Goal: Task Accomplishment & Management: Use online tool/utility

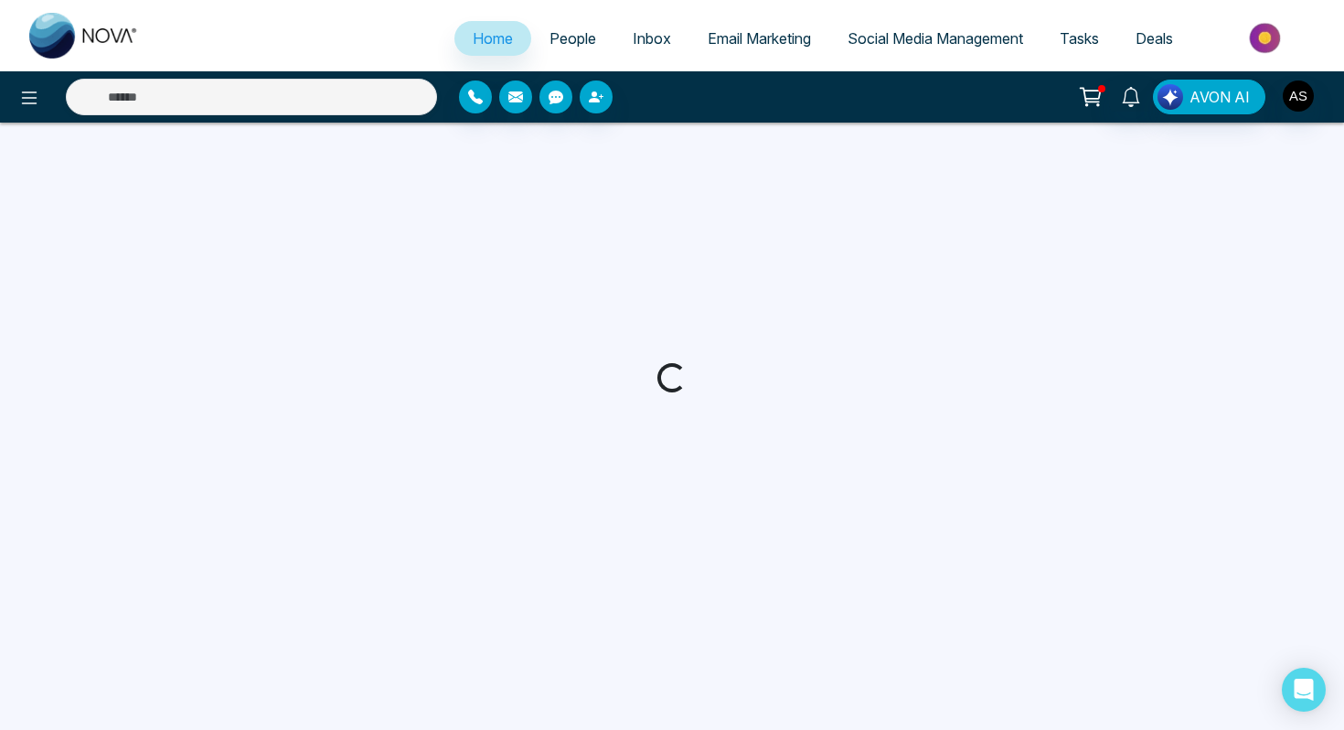
select select "*"
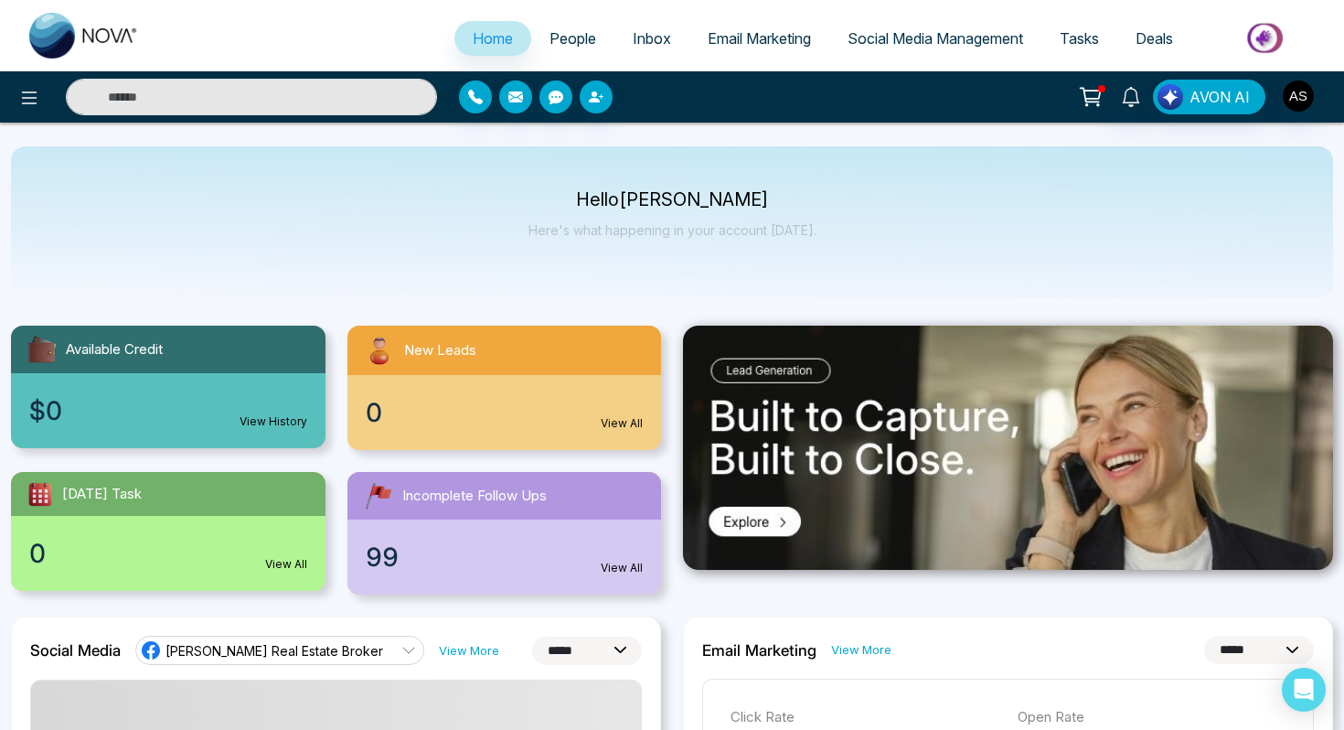
click at [874, 36] on span "Social Media Management" at bounding box center [936, 38] width 176 height 18
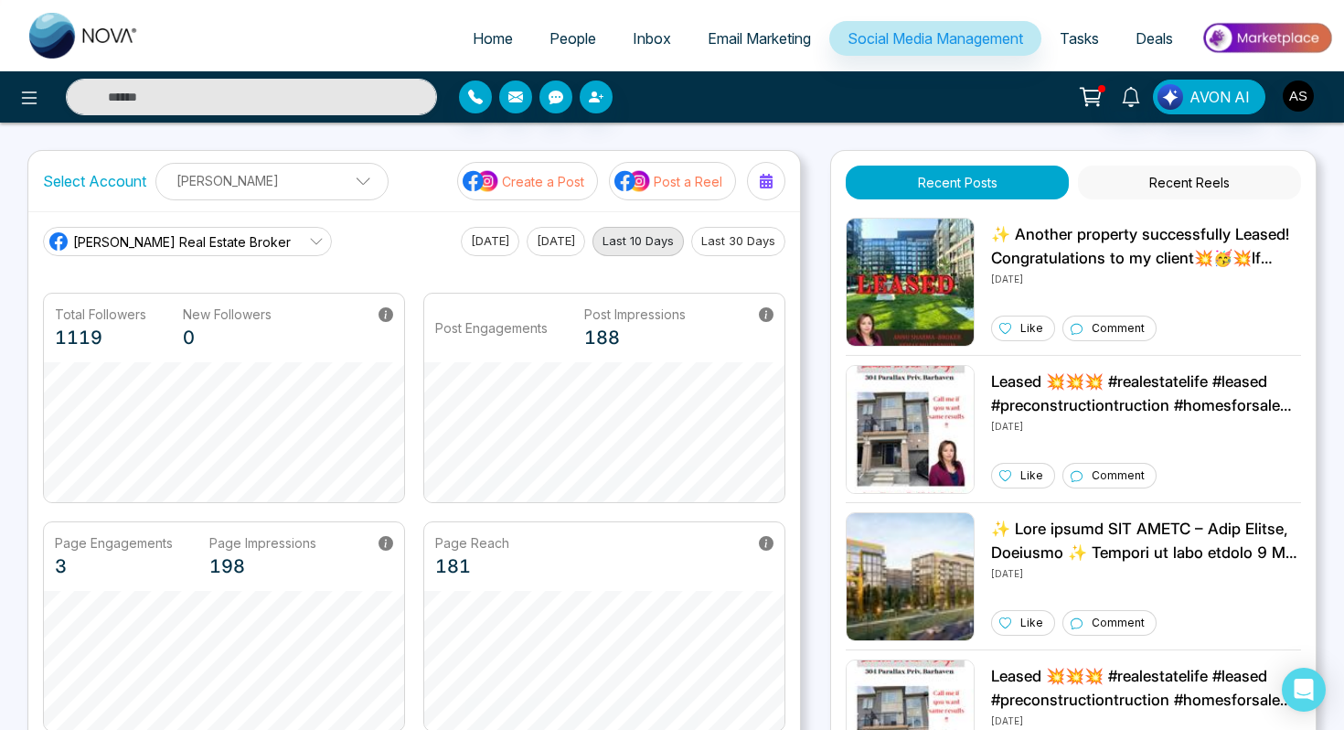
click at [642, 179] on img at bounding box center [633, 181] width 37 height 24
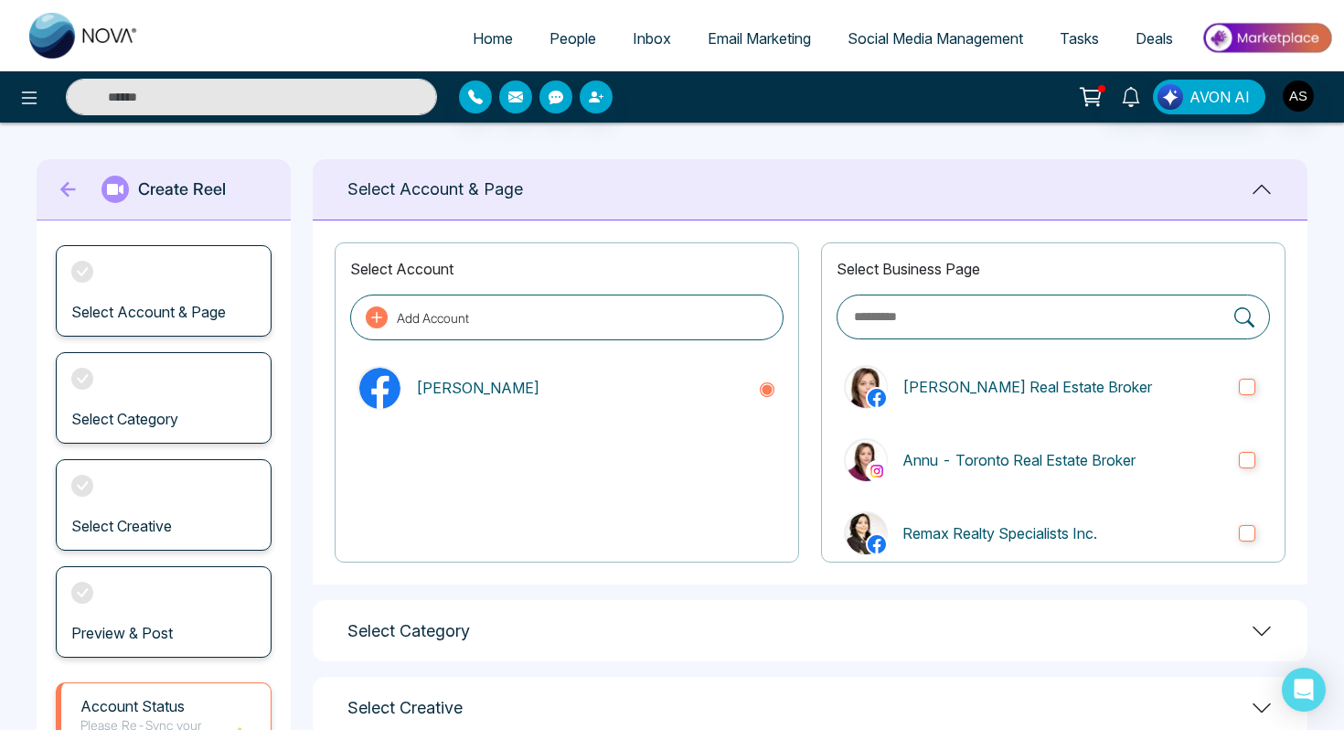
click at [117, 315] on h3 "Select Account & Page" at bounding box center [148, 312] width 155 height 17
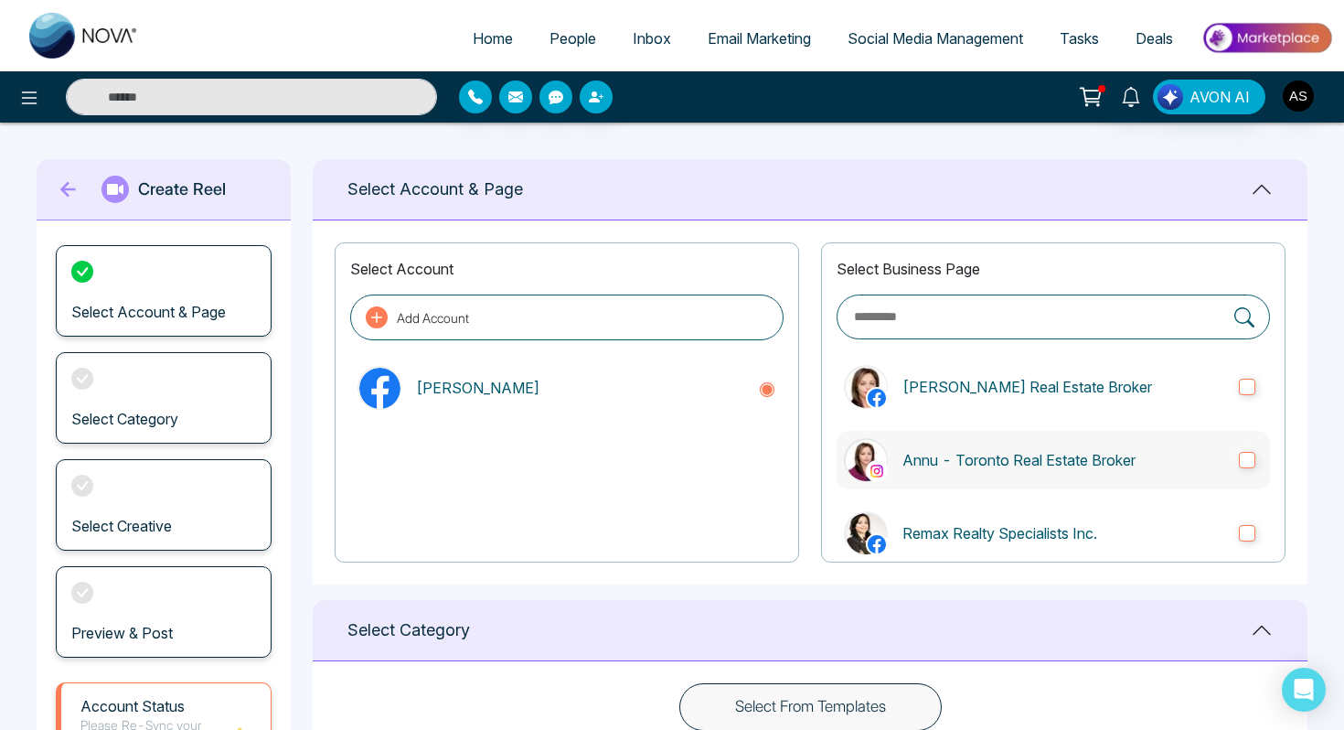
scroll to position [28, 0]
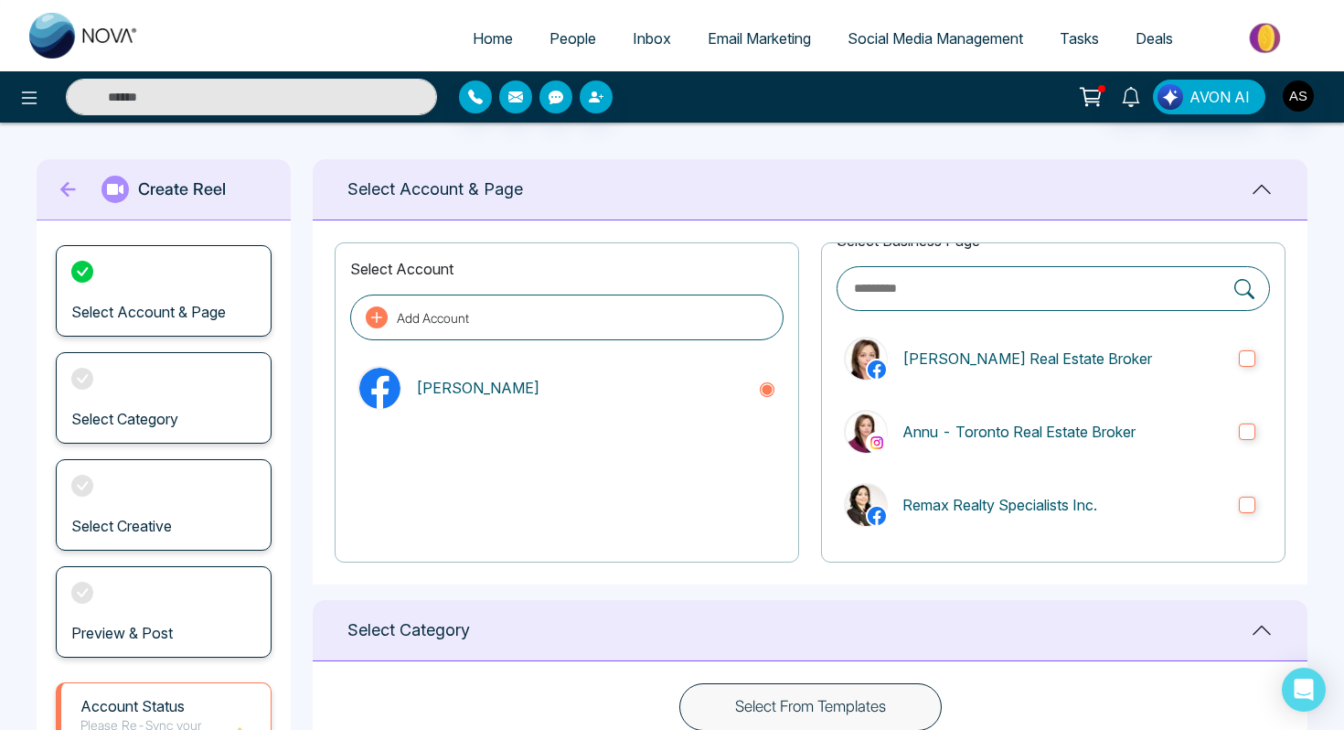
click at [775, 708] on button "Select From Templates" at bounding box center [810, 707] width 262 height 48
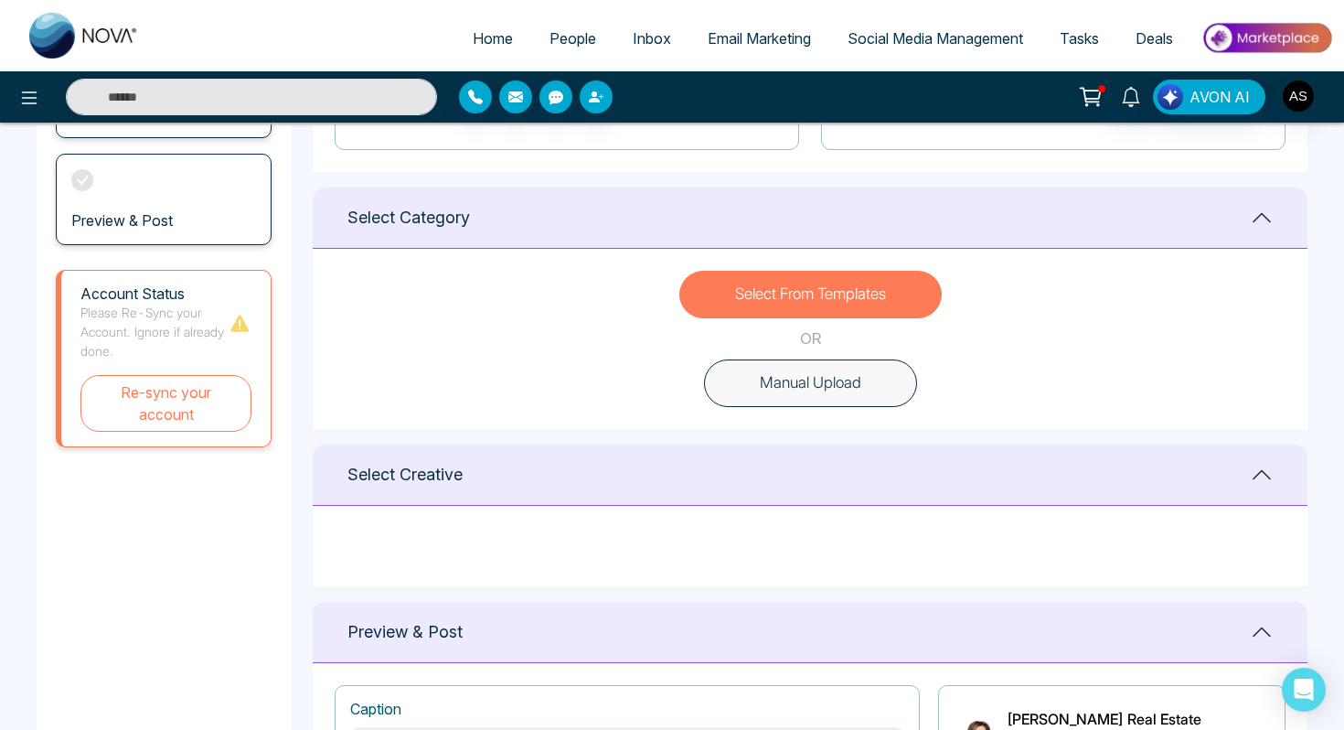
scroll to position [416, 0]
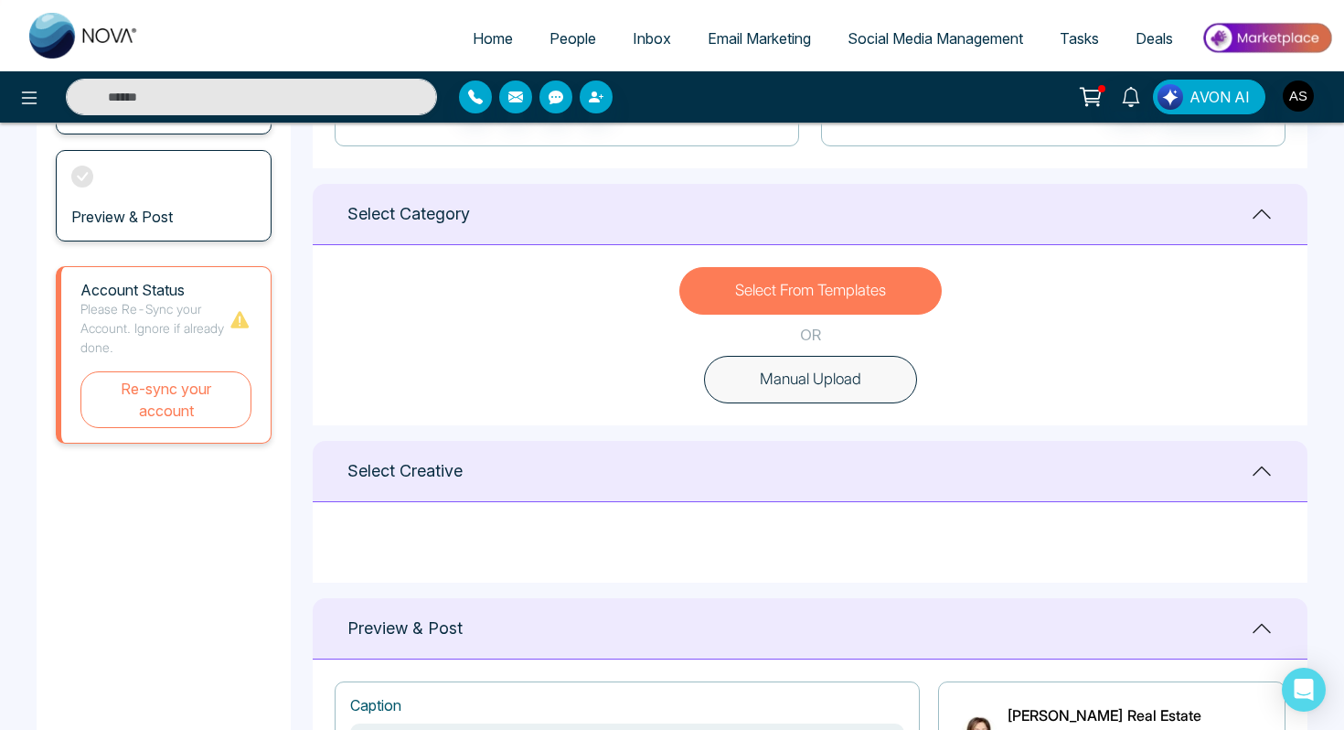
click at [786, 283] on button "Select From Templates" at bounding box center [810, 291] width 262 height 48
click at [171, 401] on button "Re-sync your account" at bounding box center [165, 399] width 171 height 57
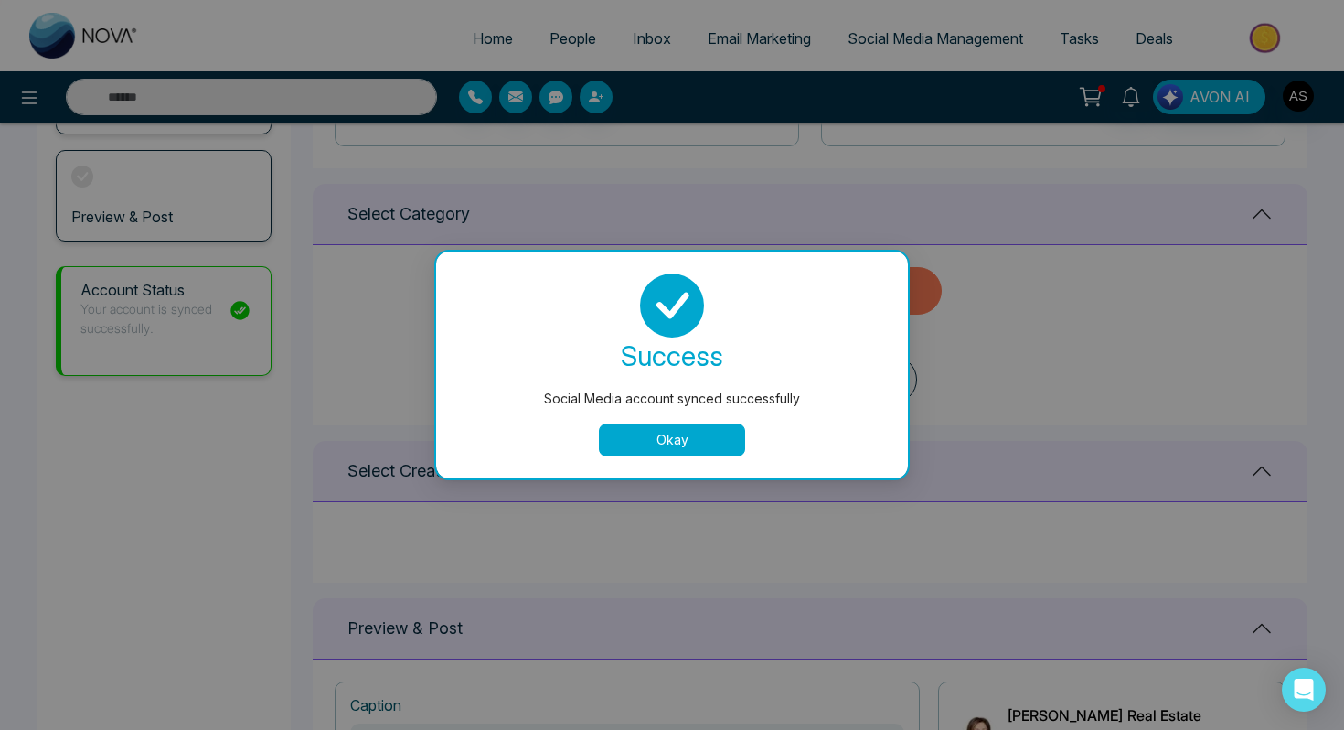
click at [621, 434] on button "Okay" at bounding box center [672, 439] width 146 height 33
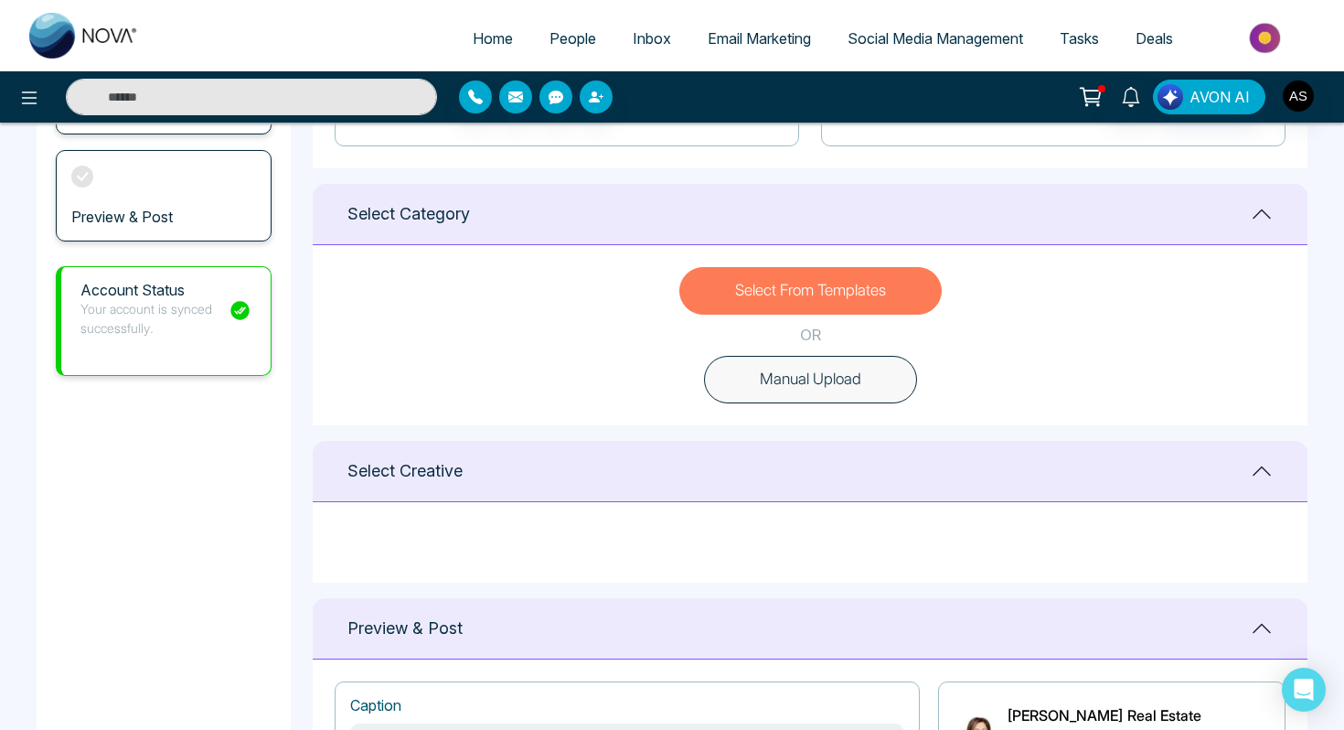
click at [757, 306] on button "Select From Templates" at bounding box center [810, 291] width 262 height 48
click at [796, 290] on button "Select From Templates" at bounding box center [810, 291] width 262 height 48
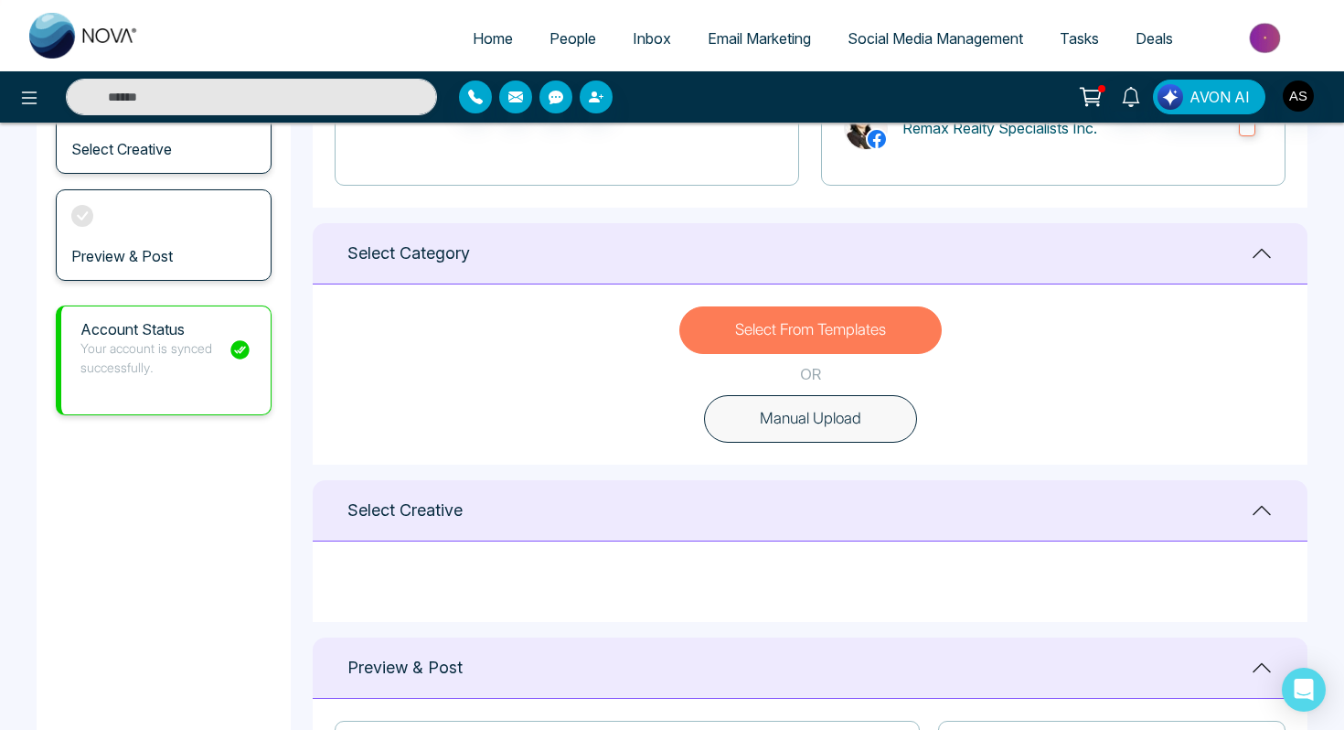
scroll to position [371, 0]
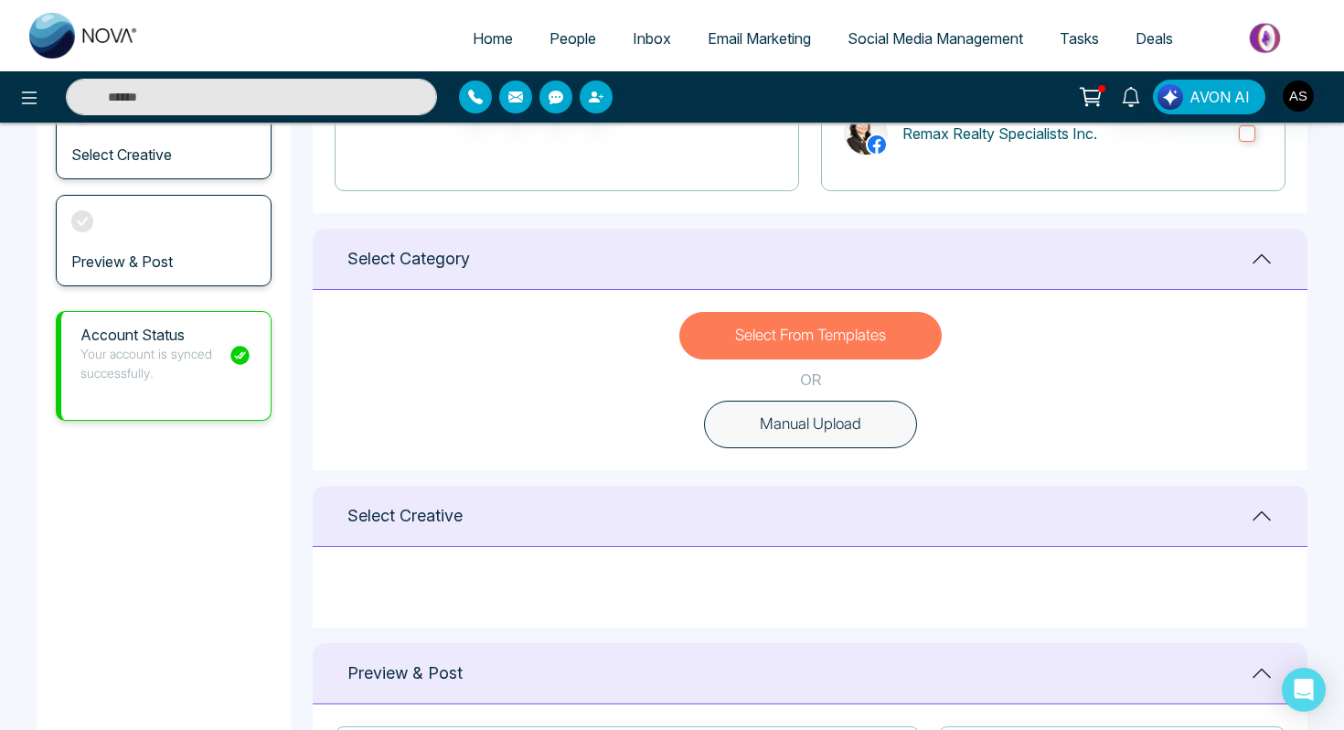
click at [753, 329] on button "Select From Templates" at bounding box center [810, 336] width 262 height 48
click at [754, 326] on button "Select From Templates" at bounding box center [810, 336] width 262 height 48
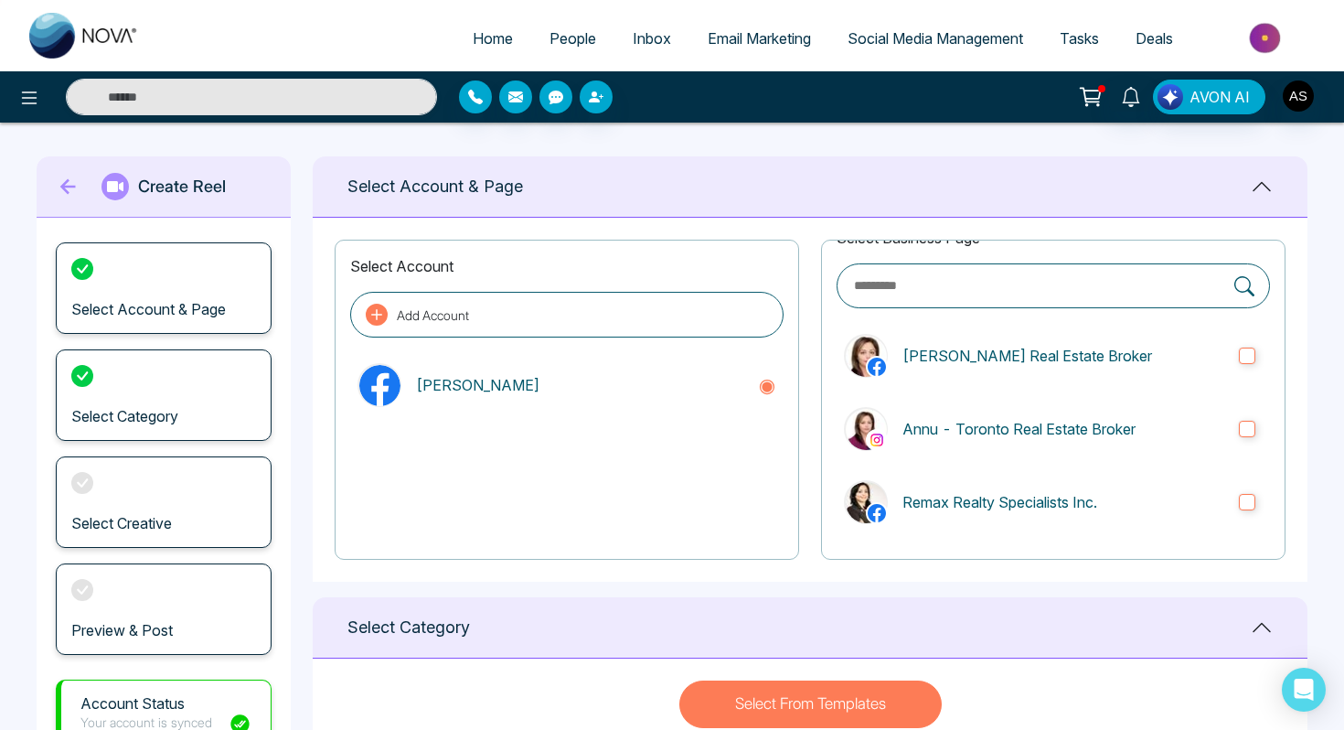
scroll to position [0, 0]
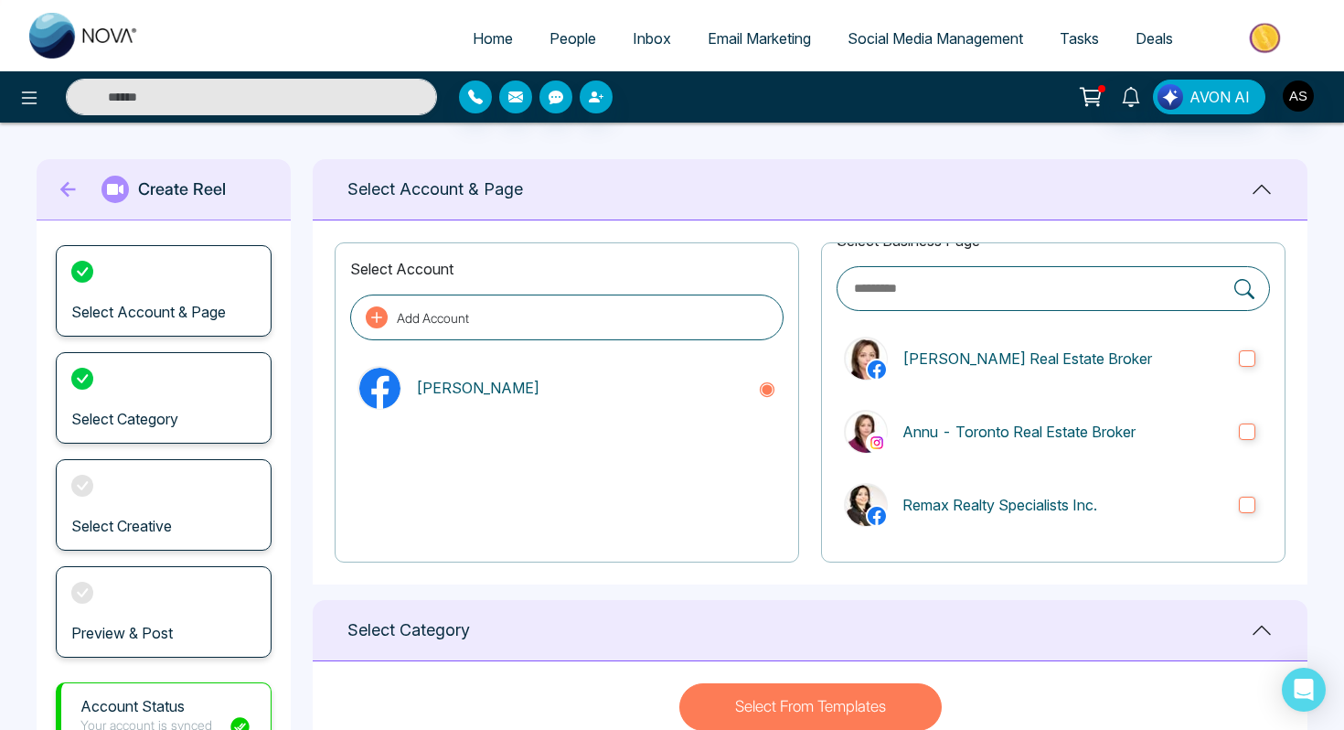
click at [64, 193] on icon at bounding box center [68, 190] width 16 height 16
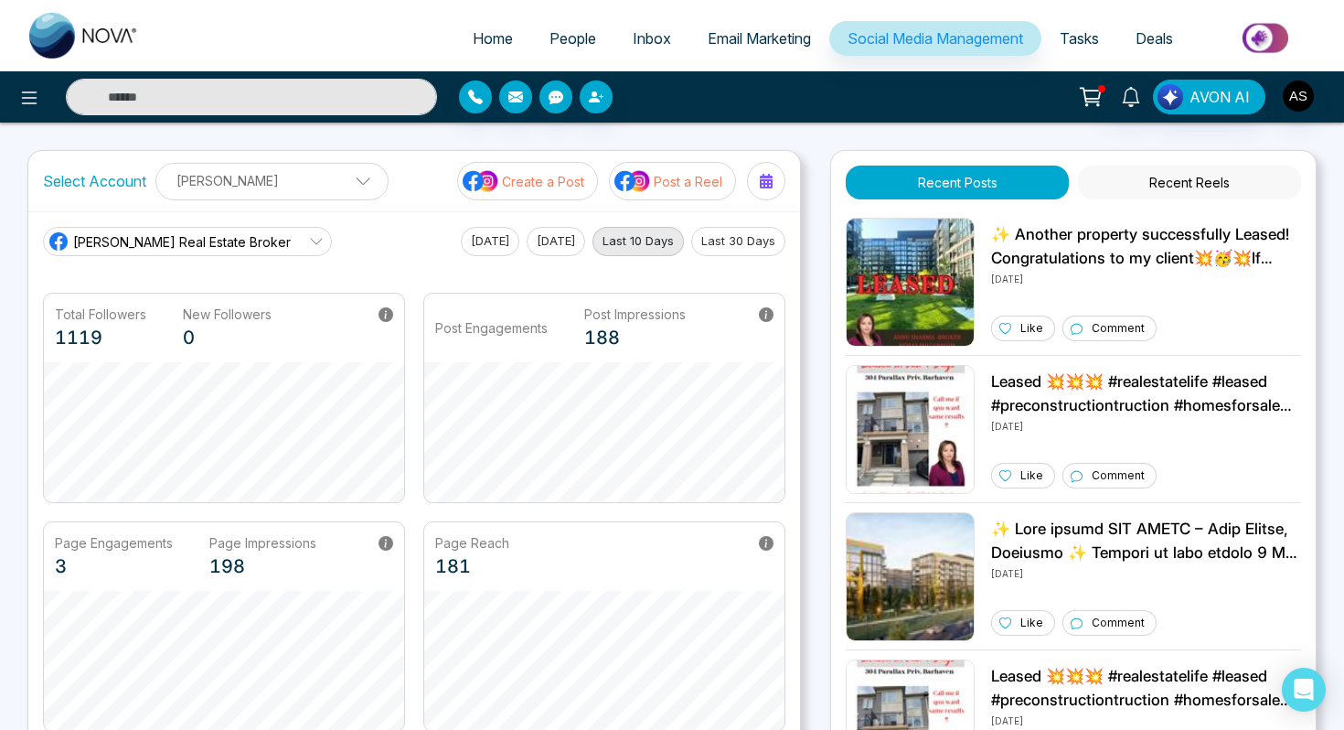
click at [890, 27] on link "Social Media Management" at bounding box center [935, 38] width 212 height 35
click at [519, 194] on button "Create a Post" at bounding box center [527, 181] width 141 height 38
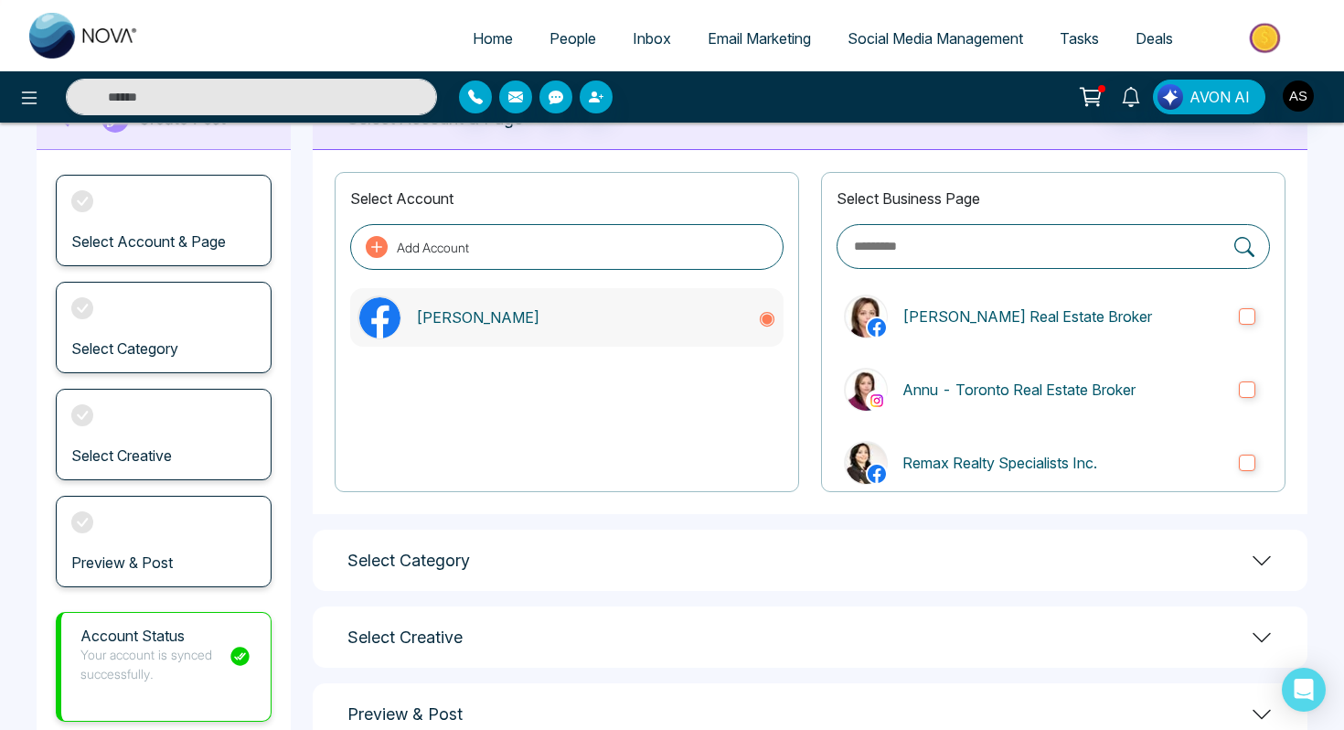
scroll to position [126, 0]
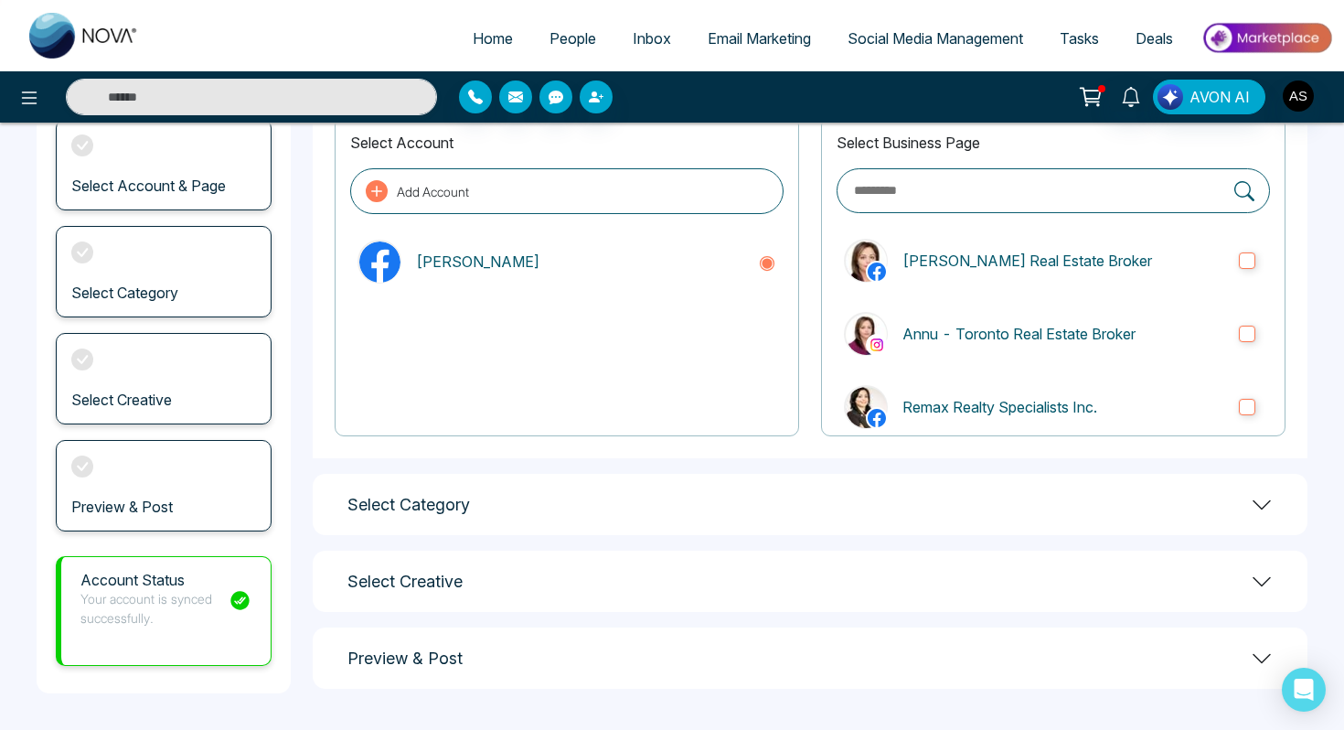
click at [465, 510] on h1 "Select Category" at bounding box center [408, 505] width 123 height 20
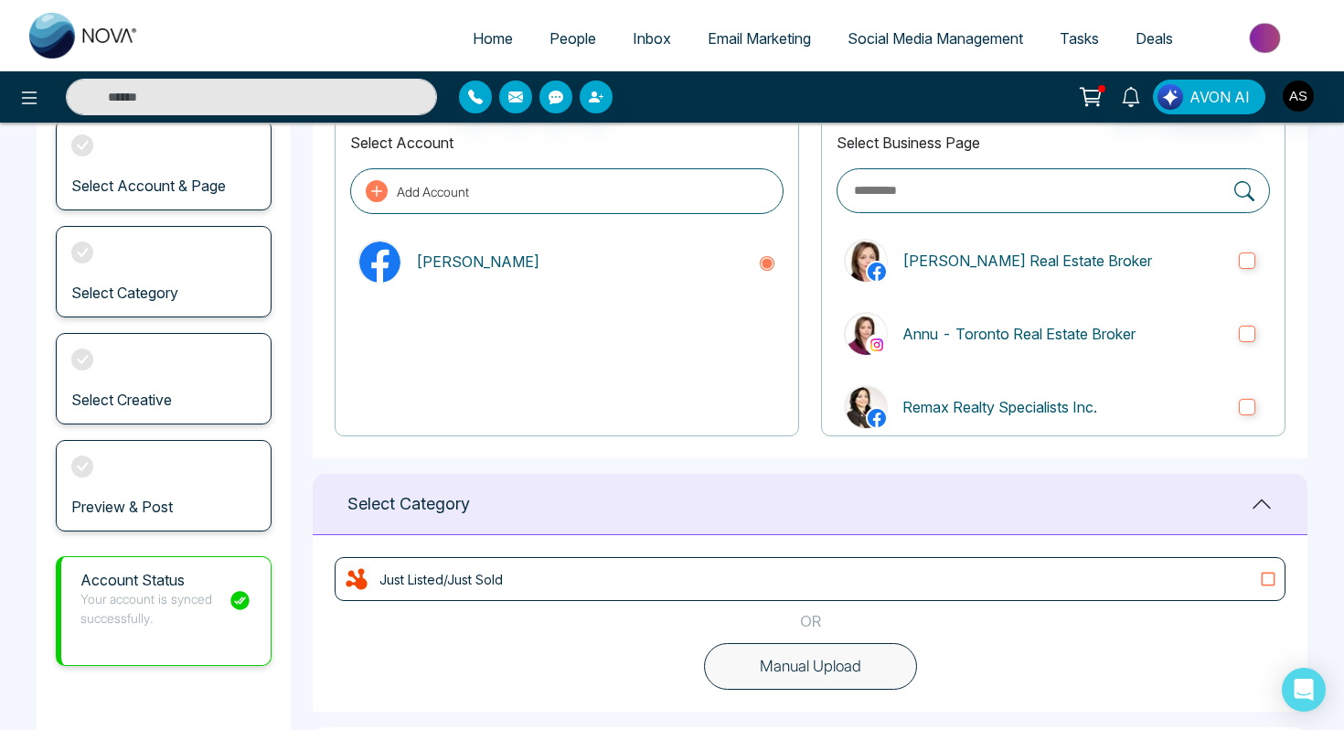
click at [596, 578] on div "Just Listed/Just Sold" at bounding box center [810, 578] width 935 height 27
click at [230, 594] on icon at bounding box center [240, 600] width 23 height 23
click at [248, 599] on icon at bounding box center [239, 600] width 18 height 18
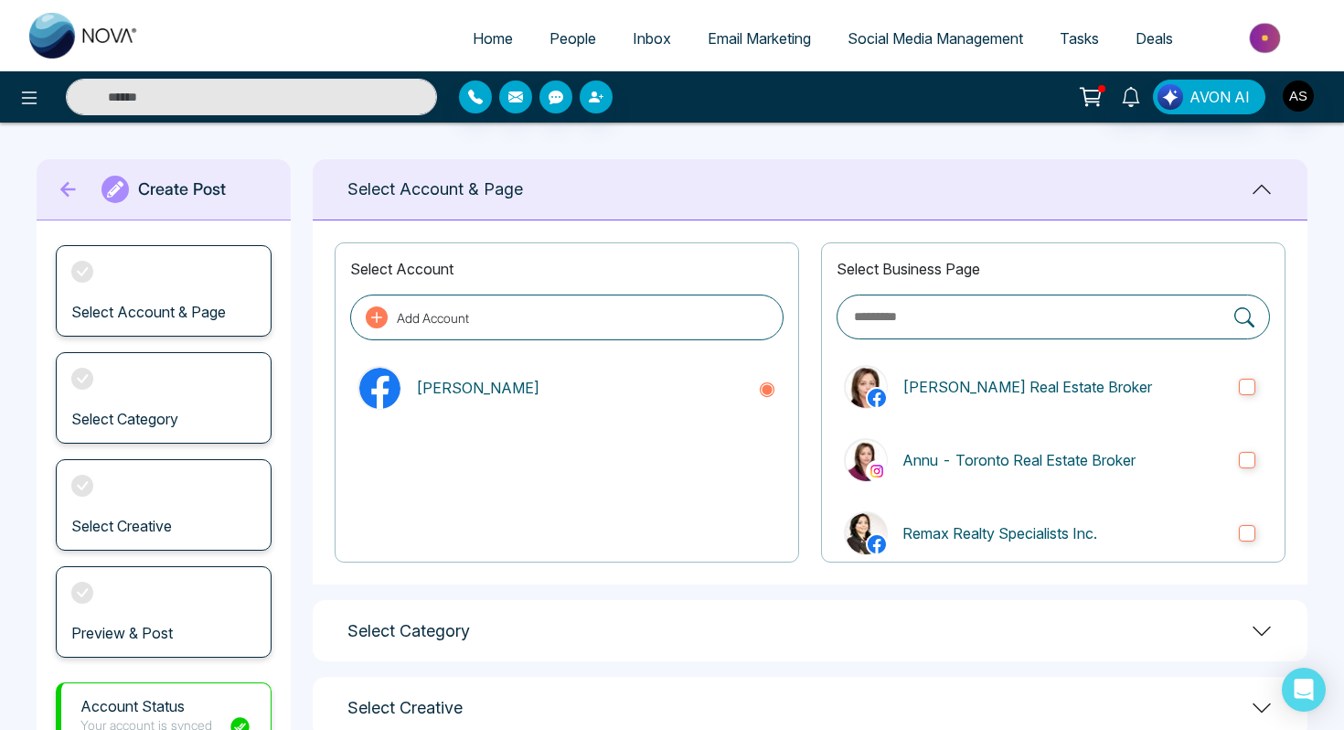
scroll to position [126, 0]
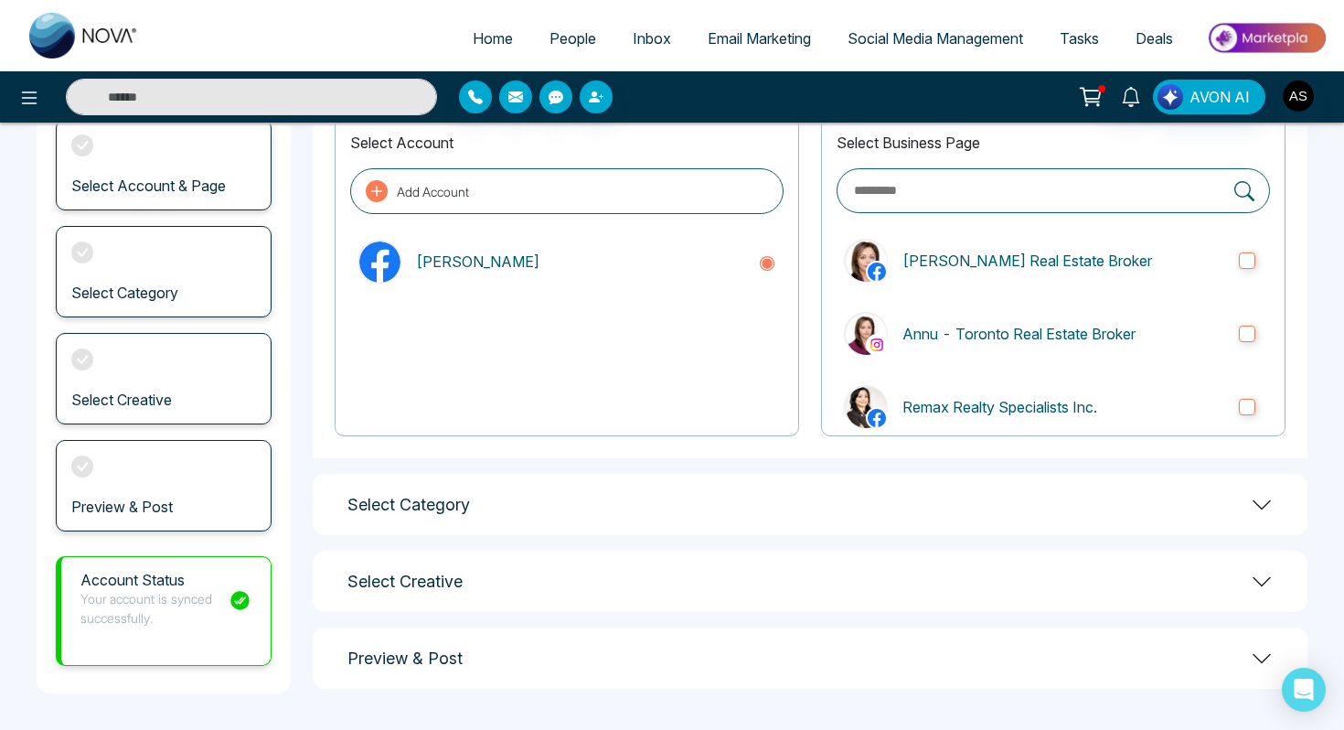
click at [376, 498] on h1 "Select Category" at bounding box center [408, 505] width 123 height 20
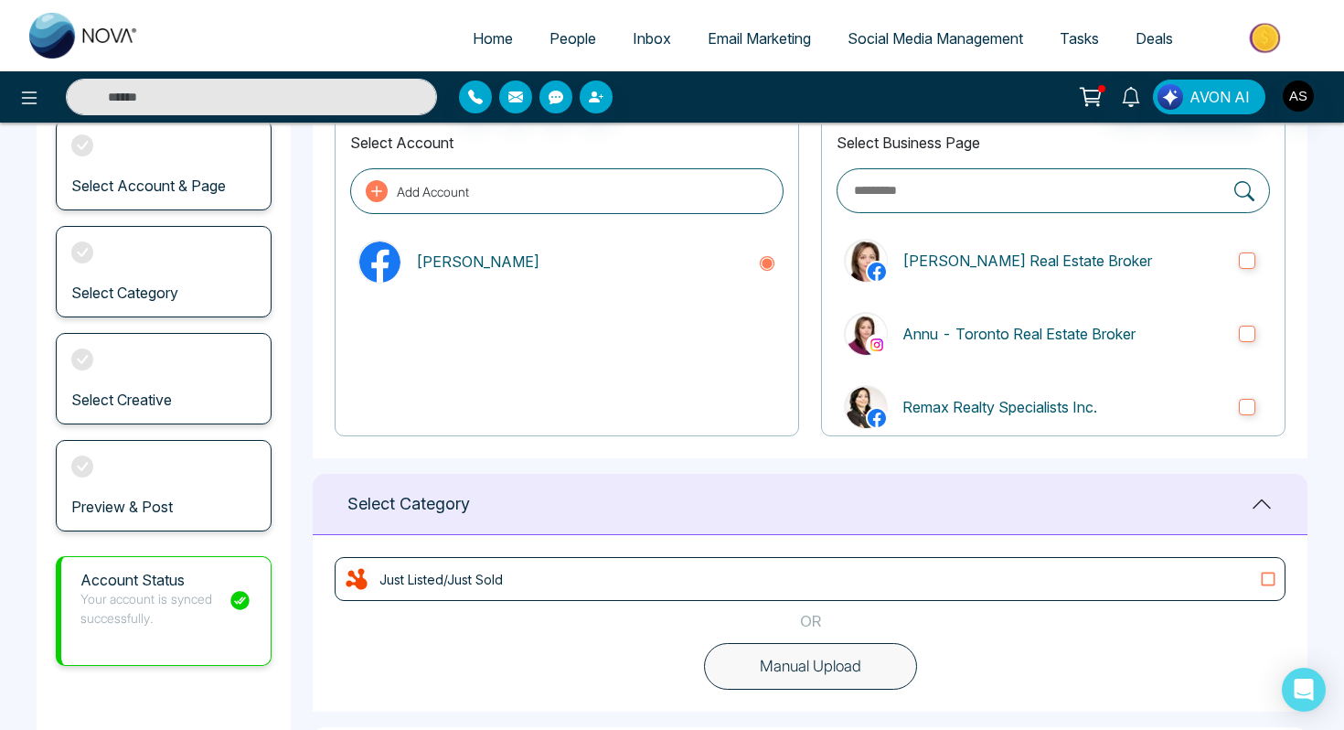
click at [391, 577] on p "Just Listed/Just Sold" at bounding box center [441, 579] width 123 height 19
click at [377, 505] on h1 "Select Category" at bounding box center [408, 504] width 123 height 20
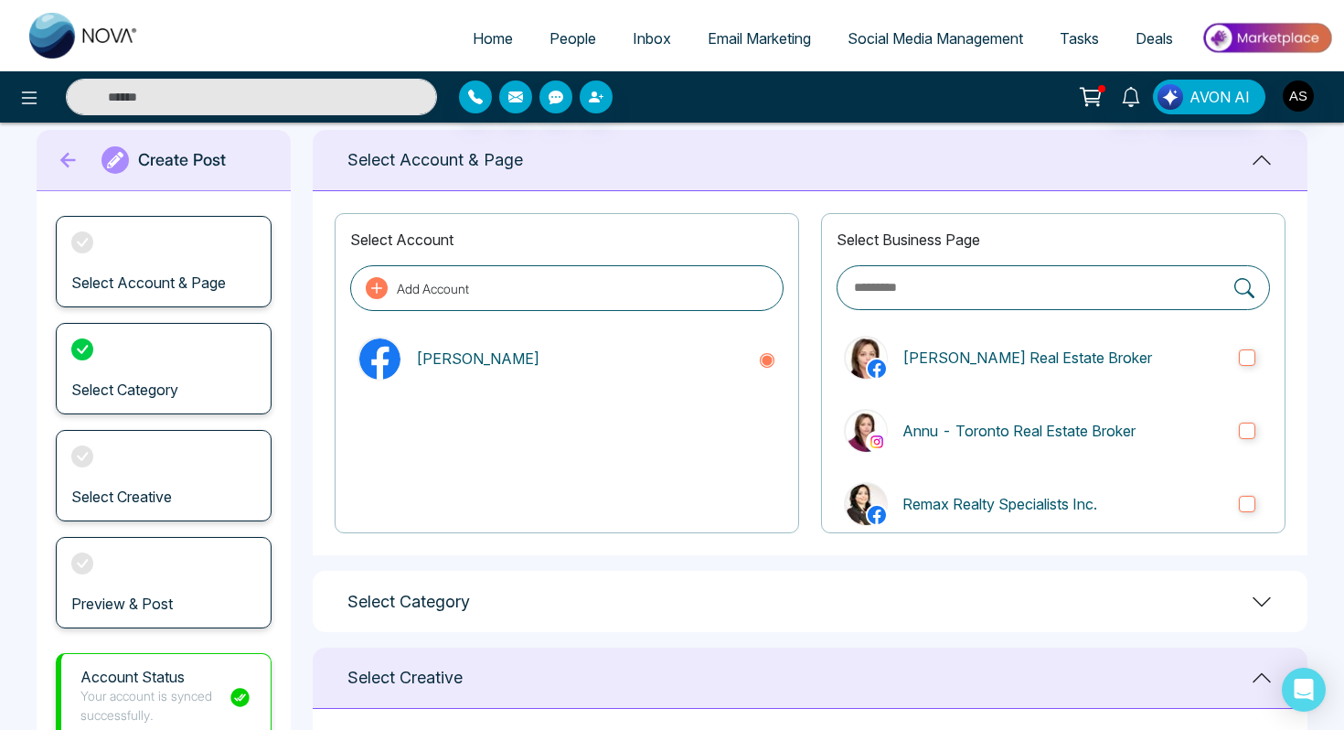
scroll to position [0, 0]
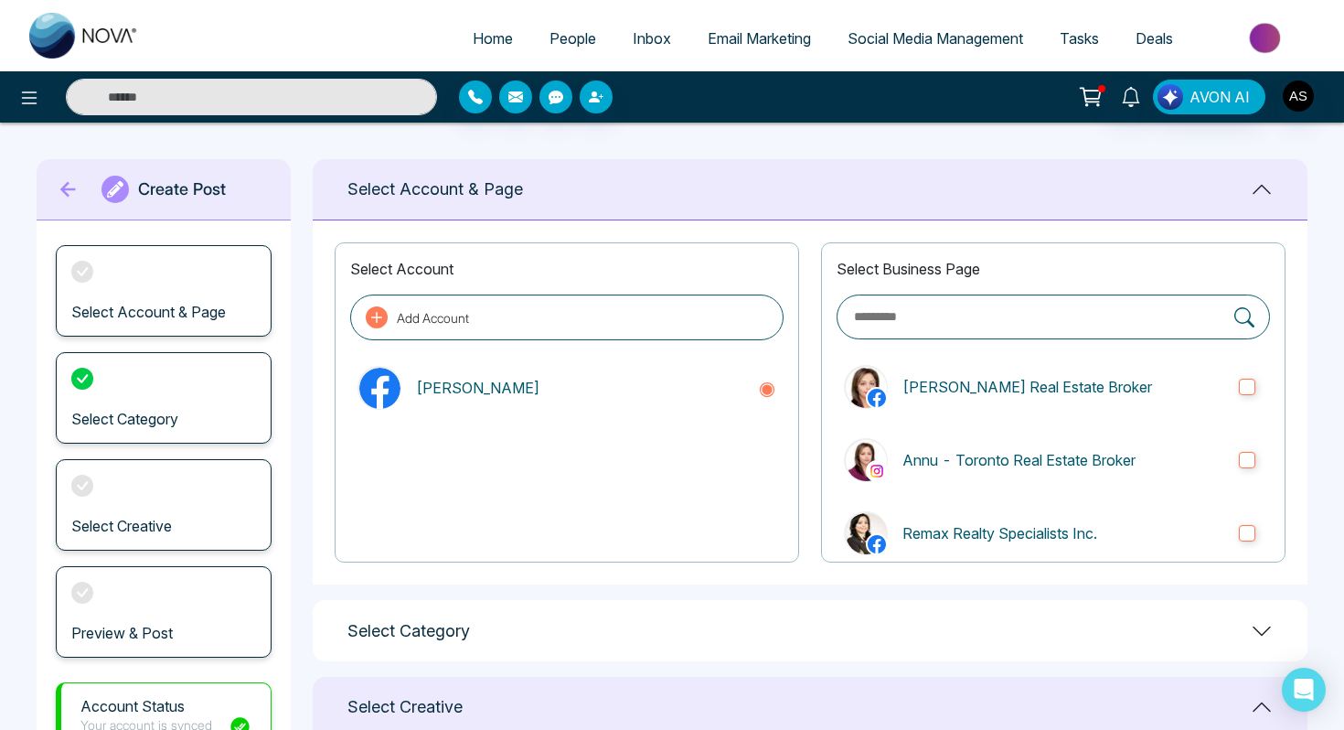
click at [65, 186] on icon at bounding box center [68, 190] width 16 height 16
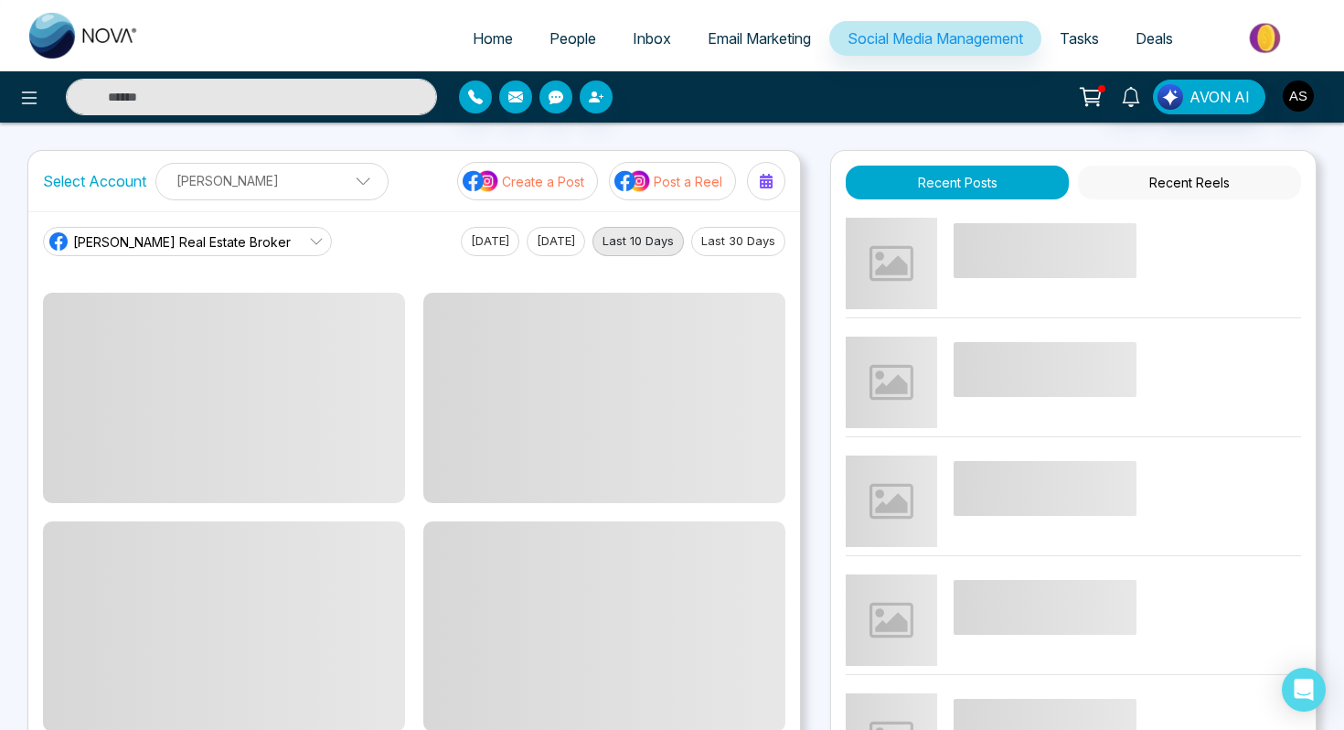
click at [492, 39] on span "Home" at bounding box center [493, 38] width 40 height 18
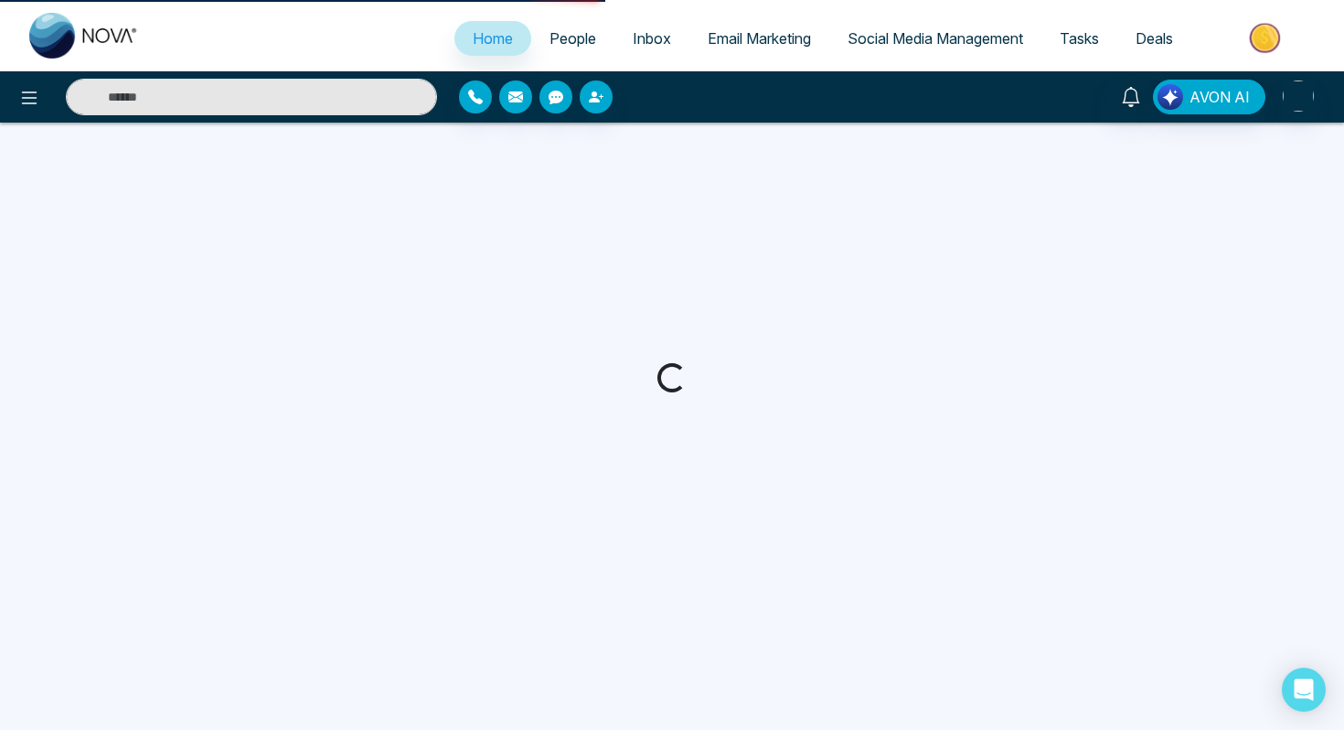
select select "*"
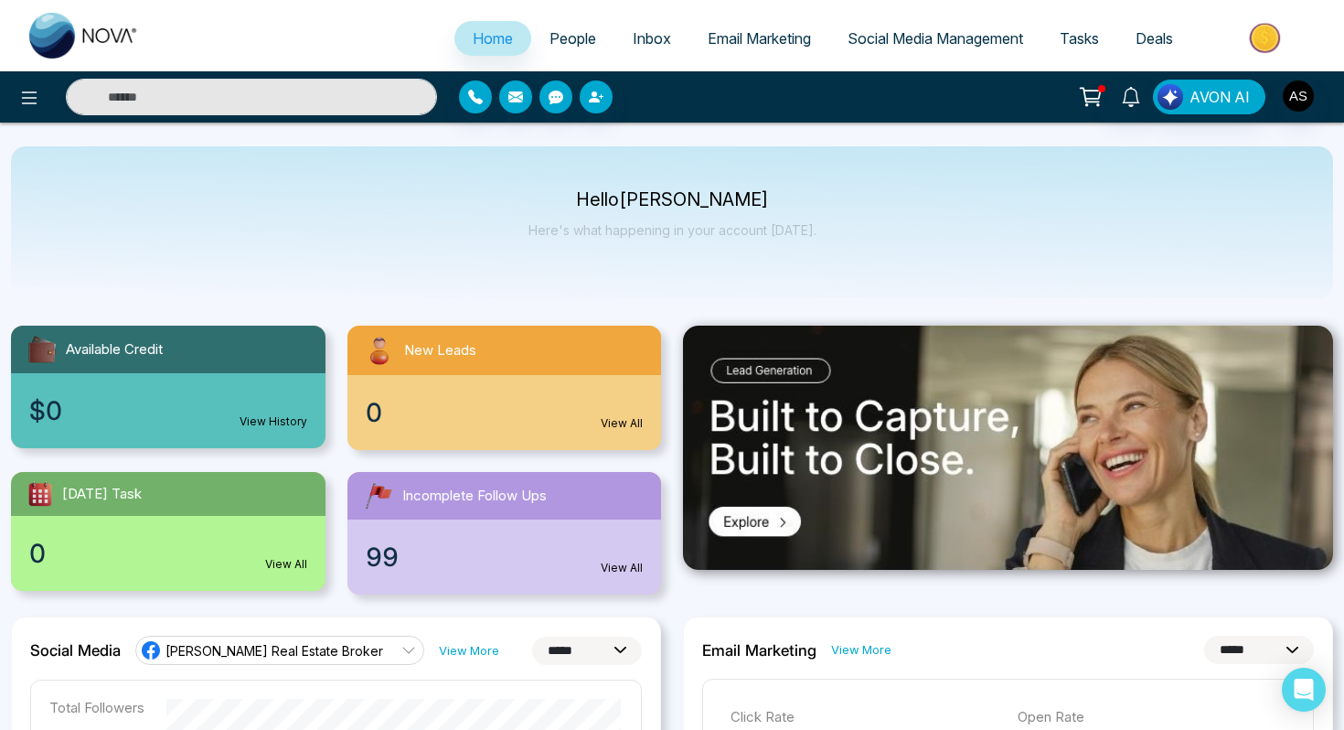
click at [870, 42] on span "Social Media Management" at bounding box center [936, 38] width 176 height 18
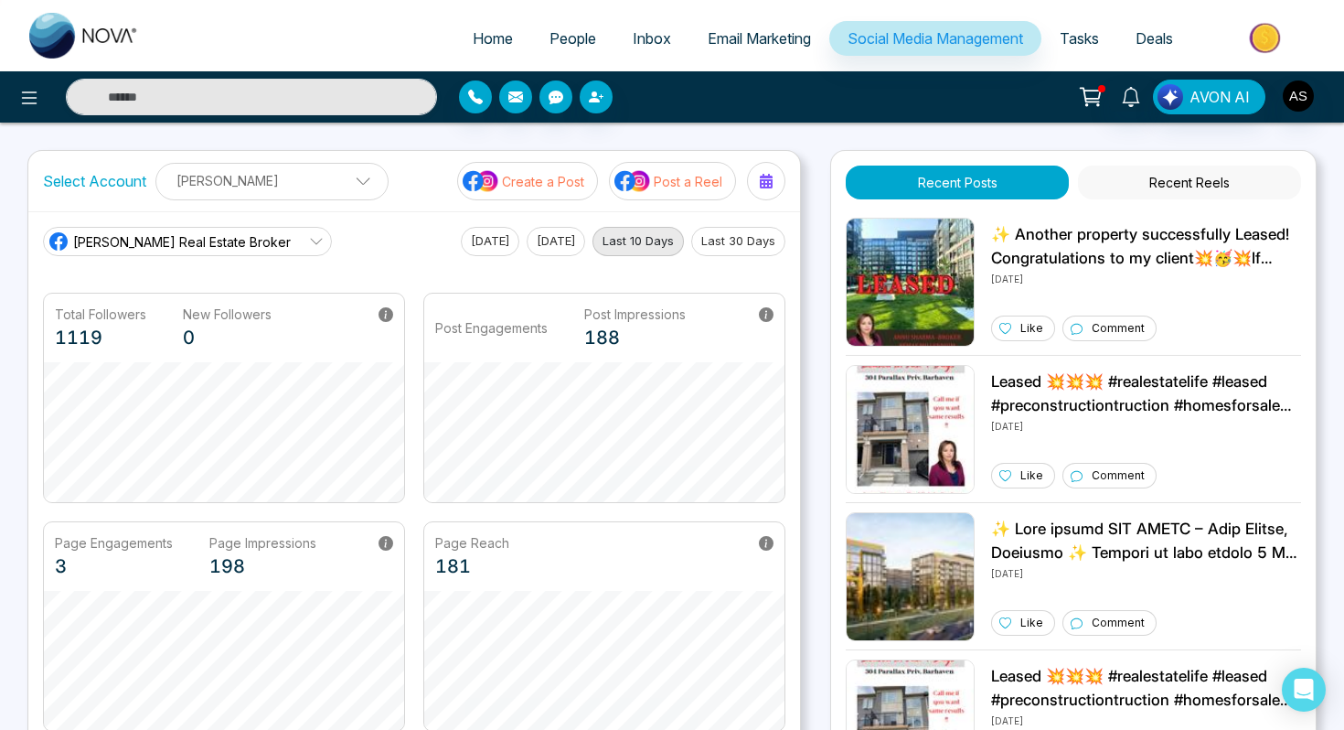
click at [512, 173] on p "Create a Post" at bounding box center [543, 181] width 82 height 19
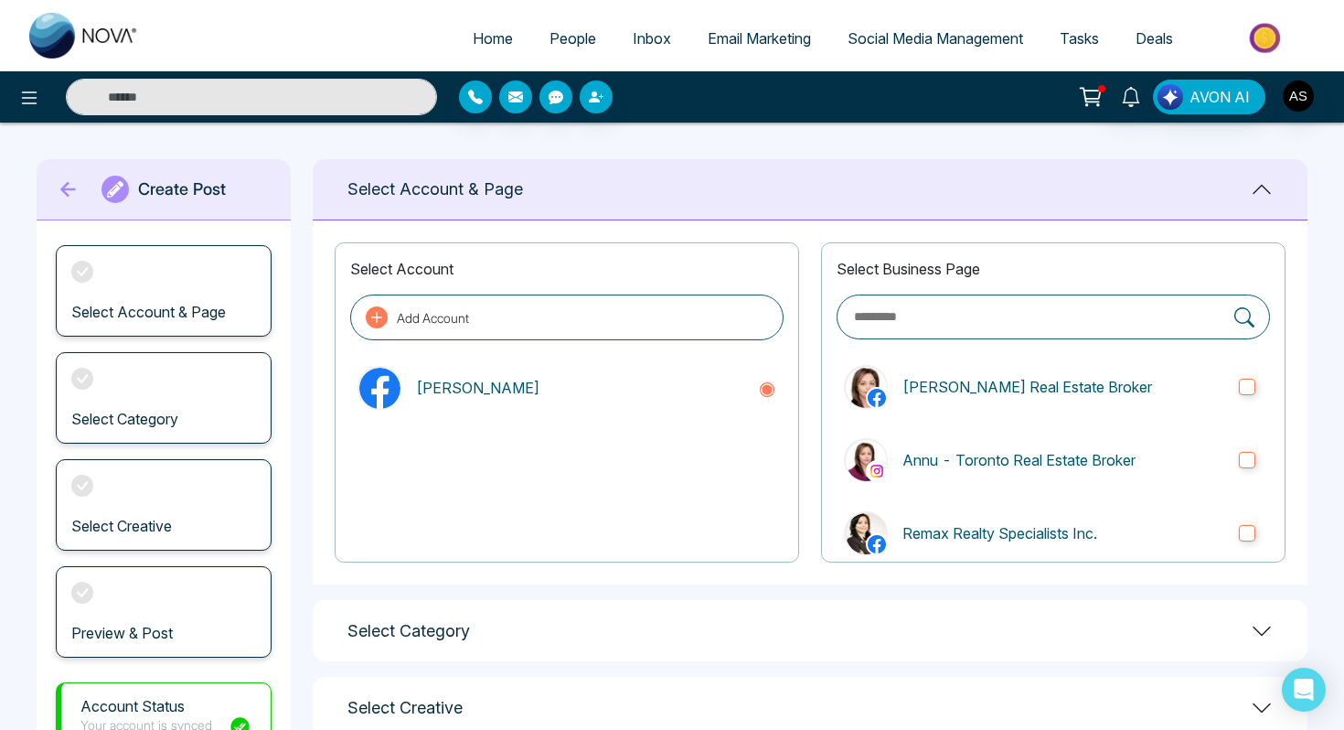
click at [578, 39] on span "People" at bounding box center [573, 38] width 47 height 18
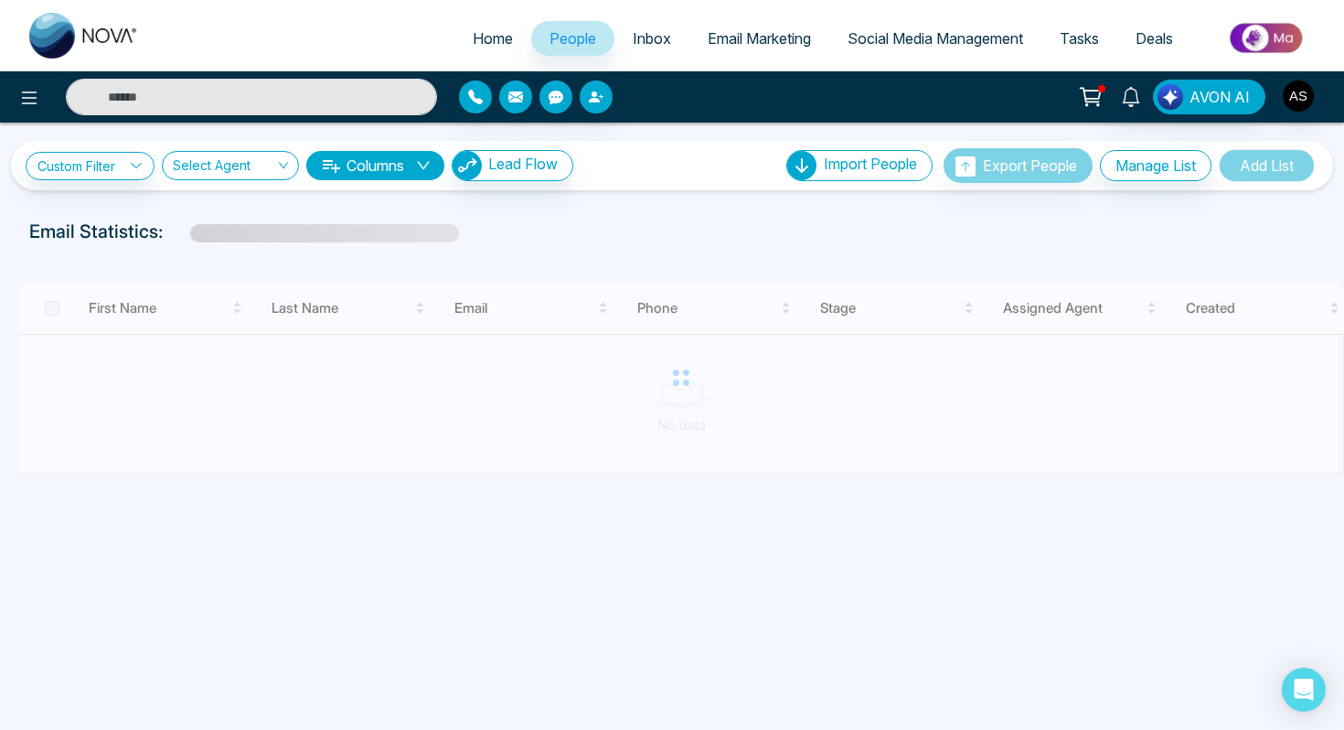
click at [473, 35] on span "Home" at bounding box center [493, 38] width 40 height 18
select select "*"
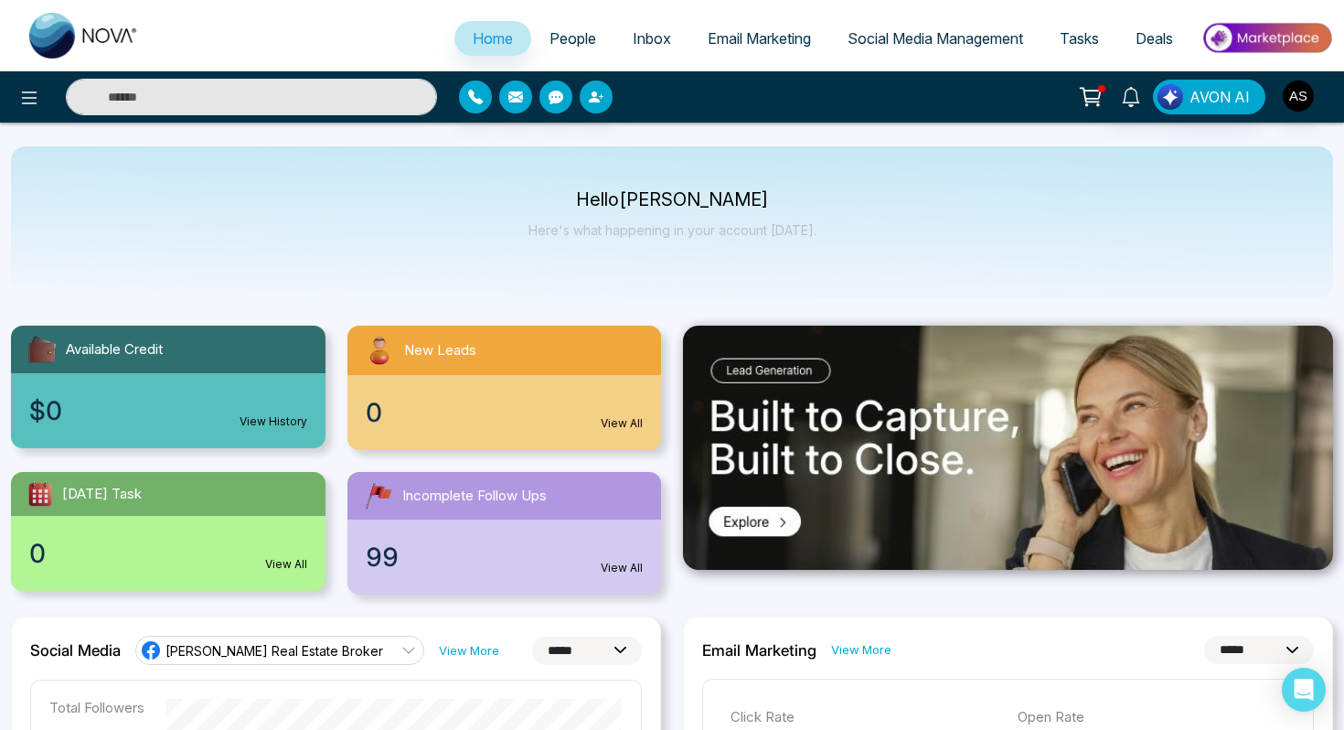
click at [1067, 37] on span "Tasks" at bounding box center [1079, 38] width 39 height 18
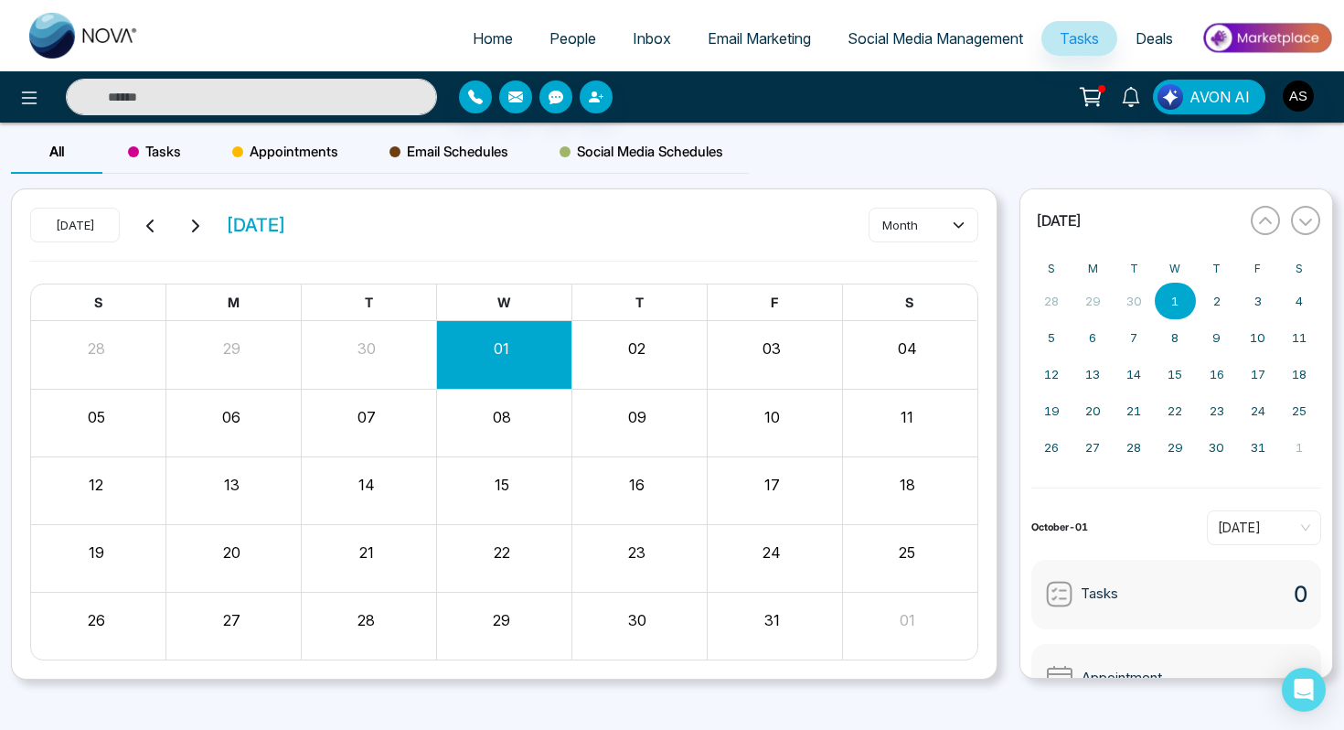
click at [947, 31] on span "Social Media Management" at bounding box center [936, 38] width 176 height 18
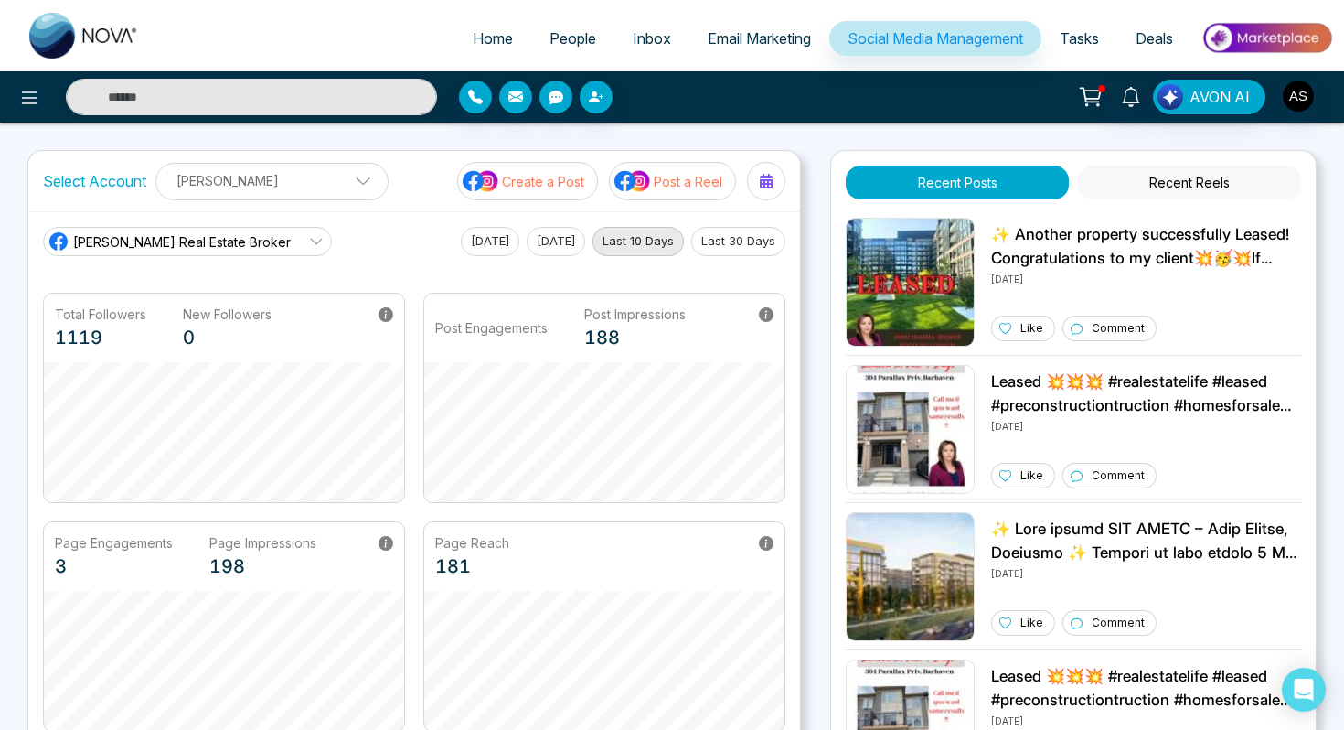
click at [735, 35] on span "Email Marketing" at bounding box center [759, 38] width 103 height 18
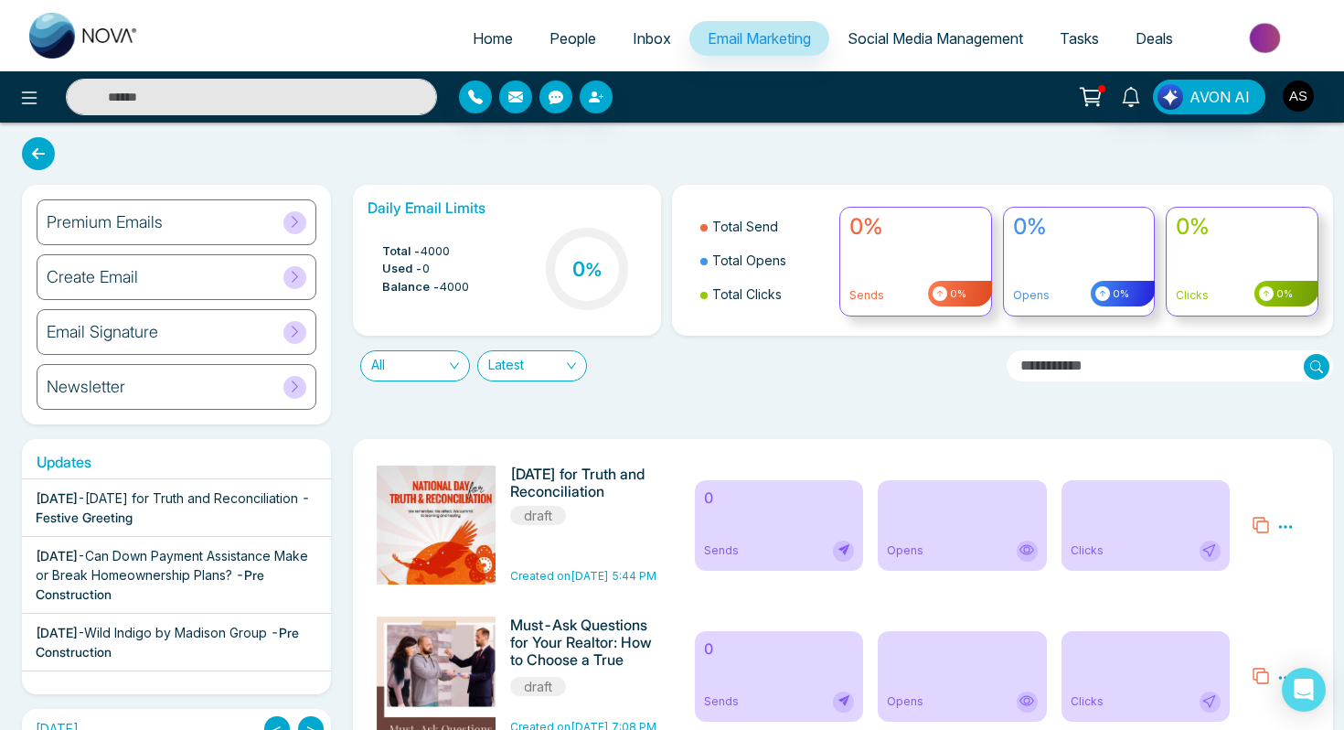
click at [121, 219] on h6 "Premium Emails" at bounding box center [105, 222] width 116 height 20
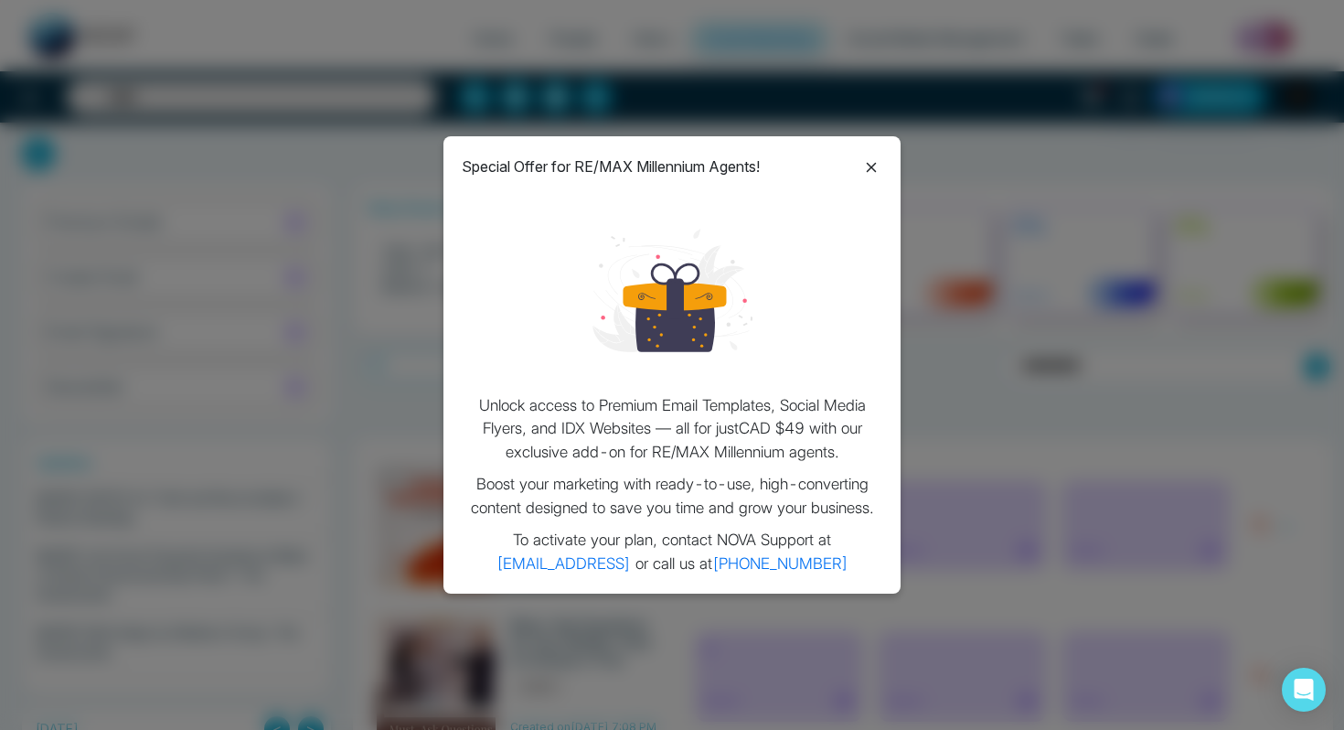
click at [876, 164] on icon at bounding box center [872, 167] width 22 height 22
